Goal: Transaction & Acquisition: Purchase product/service

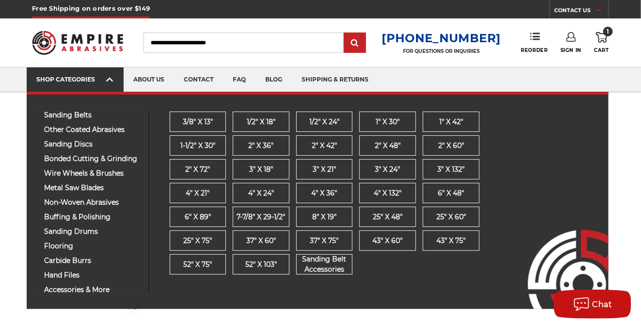
click at [114, 77] on link "SHOP CATEGORIES" at bounding box center [75, 79] width 97 height 25
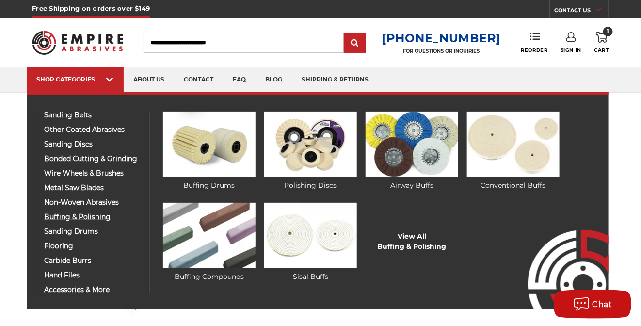
click at [102, 218] on span "buffing & polishing" at bounding box center [92, 216] width 97 height 7
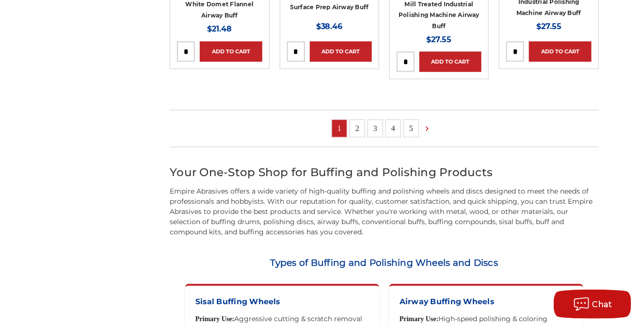
scroll to position [969, 0]
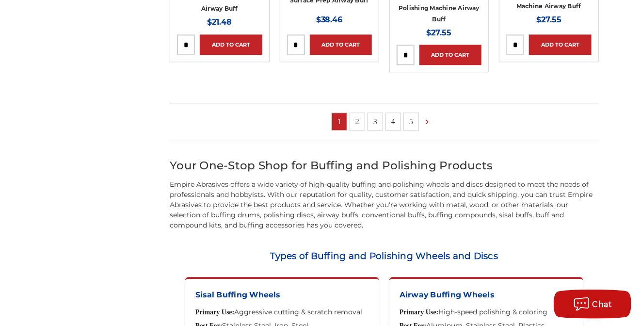
click at [355, 123] on link "2" at bounding box center [357, 121] width 15 height 17
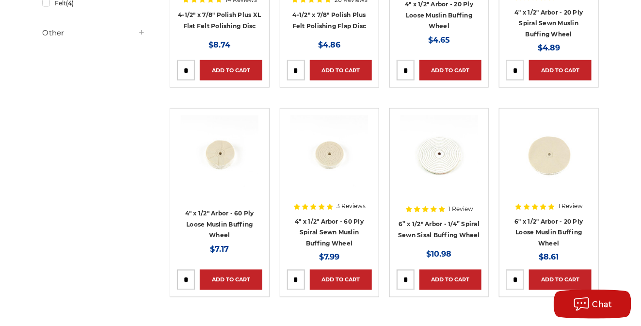
scroll to position [568, 0]
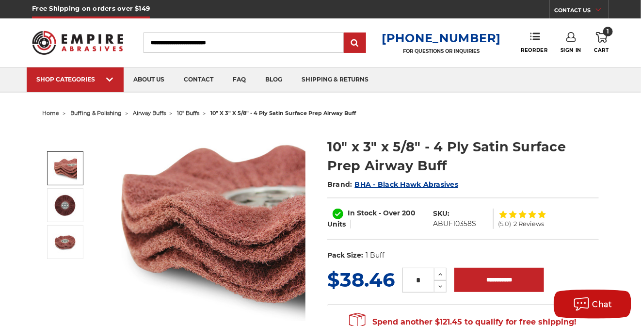
click at [172, 43] on input "Search" at bounding box center [243, 42] width 200 height 20
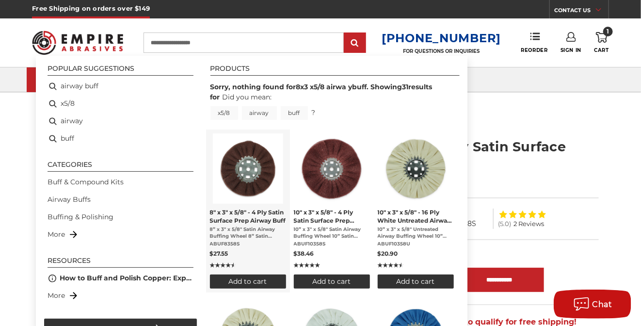
type input "**********"
click at [253, 178] on img "Instant Search Results" at bounding box center [248, 168] width 70 height 70
